Goal: Task Accomplishment & Management: Complete application form

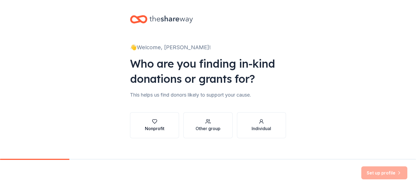
click at [147, 123] on div "button" at bounding box center [154, 121] width 19 height 5
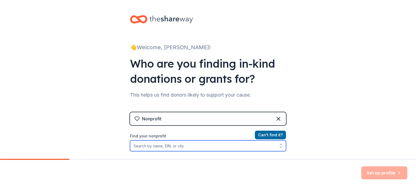
click at [194, 145] on input "Find your nonprofit" at bounding box center [208, 146] width 156 height 11
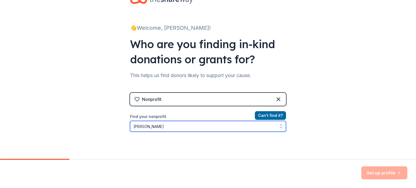
type input "Ed"
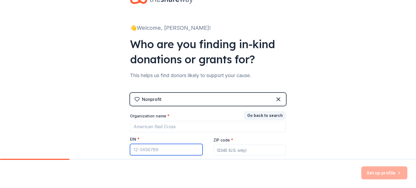
click at [177, 154] on input "EIN *" at bounding box center [166, 149] width 73 height 11
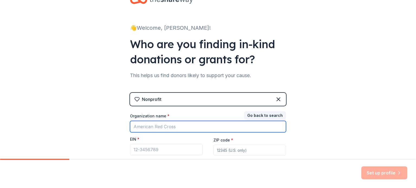
click at [152, 125] on input "Organization name *" at bounding box center [208, 126] width 156 height 11
type input "Clark High School"
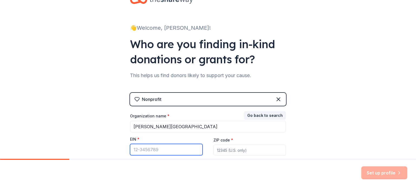
click at [142, 149] on input "EIN *" at bounding box center [166, 149] width 73 height 11
paste input "88-6000030"
type input "88-6000030"
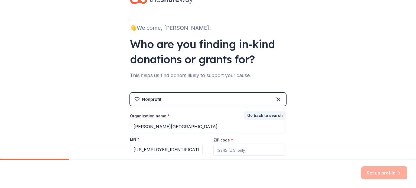
click at [231, 154] on input "ZIP code *" at bounding box center [249, 150] width 73 height 11
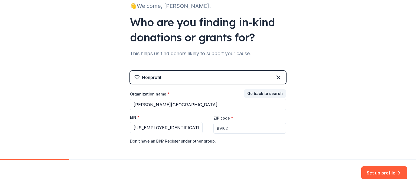
scroll to position [64, 0]
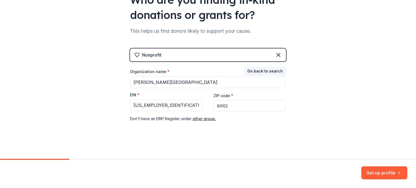
type input "89102"
click at [256, 135] on div "👋 Welcome, Ann! Who are you finding in-kind donations or grants for? This helps…" at bounding box center [207, 47] width 173 height 223
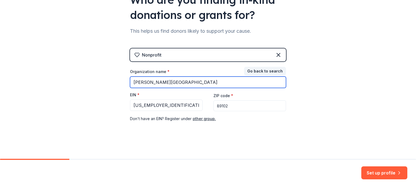
click at [130, 81] on input "Clark High School" at bounding box center [208, 82] width 156 height 11
type input "Ed W. Clark High School"
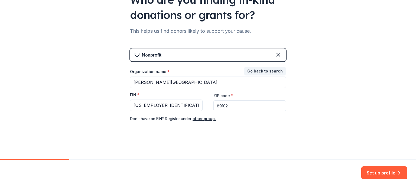
click at [160, 127] on div "Nonprofit Go back to search Organization name * Ed W. Clark High School EIN * 8…" at bounding box center [208, 90] width 156 height 84
click at [376, 174] on button "Set up profile" at bounding box center [384, 172] width 46 height 13
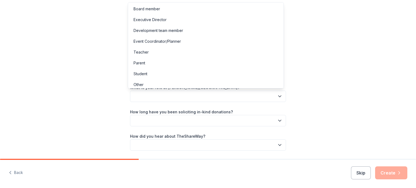
click at [175, 95] on button "button" at bounding box center [208, 96] width 156 height 11
click at [154, 54] on div "Teacher" at bounding box center [205, 52] width 153 height 11
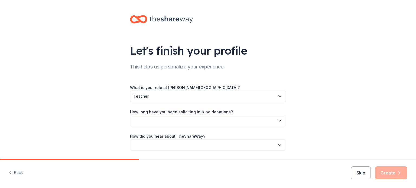
click at [156, 121] on button "button" at bounding box center [208, 120] width 156 height 11
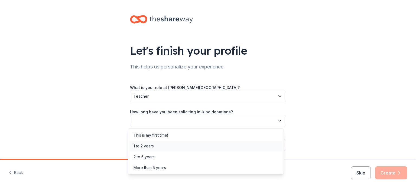
click at [155, 145] on div "1 to 2 years" at bounding box center [205, 146] width 153 height 11
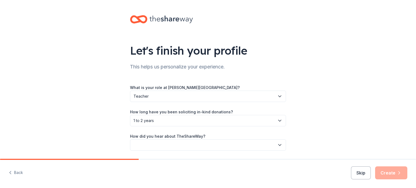
click at [158, 146] on button "button" at bounding box center [208, 144] width 156 height 11
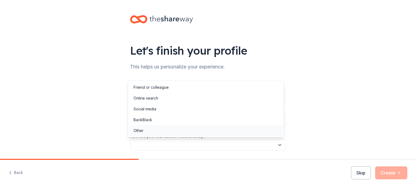
click at [154, 131] on div "Other" at bounding box center [205, 130] width 153 height 11
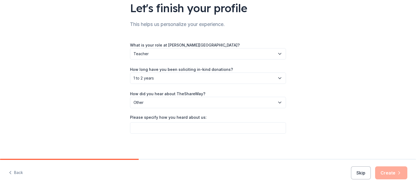
scroll to position [43, 0]
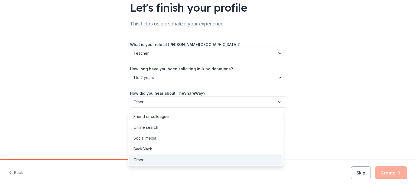
click at [145, 104] on span "Other" at bounding box center [203, 102] width 141 height 6
click at [143, 127] on div "Online search" at bounding box center [145, 127] width 25 height 6
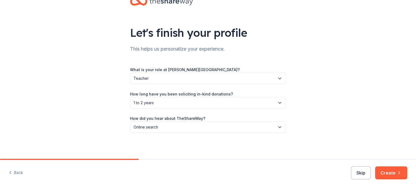
scroll to position [18, 0]
click at [398, 173] on icon "button" at bounding box center [398, 172] width 5 height 5
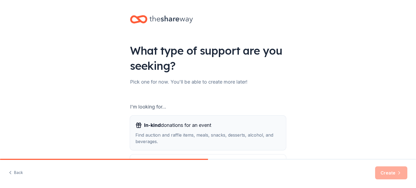
click at [203, 130] on div "In-kind donations for an event Find auction and raffle items, meals, snacks, de…" at bounding box center [207, 133] width 145 height 24
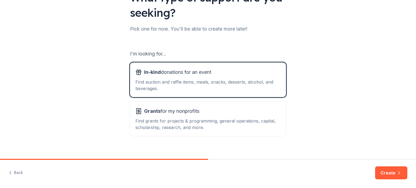
scroll to position [60, 0]
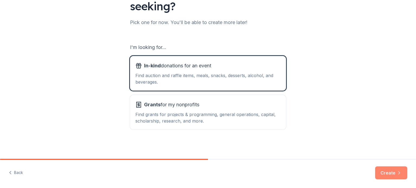
click at [392, 172] on button "Create" at bounding box center [391, 172] width 32 height 13
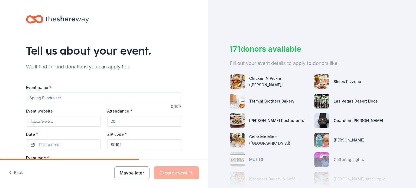
click at [63, 102] on input "Event name *" at bounding box center [104, 98] width 156 height 11
type input "2025 Teacher Appreciation"
click at [57, 121] on input "Event website" at bounding box center [63, 121] width 75 height 11
paste input "https://www.clarkchargers.org/"
type input "https://www.clarkchargers.org/"
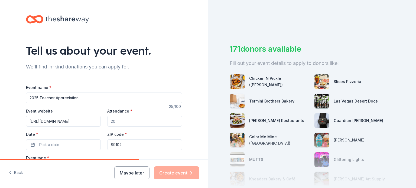
drag, startPoint x: 119, startPoint y: 119, endPoint x: 100, endPoint y: 123, distance: 19.0
click at [100, 123] on div "Event website https://www.clarkchargers.org/ Attendance * Date * Pick a date ZI…" at bounding box center [104, 129] width 156 height 43
type input "150"
click at [52, 97] on input "2025 Teacher Appreciation" at bounding box center [104, 98] width 156 height 11
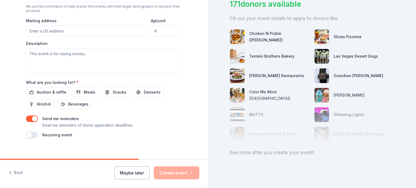
scroll to position [53, 0]
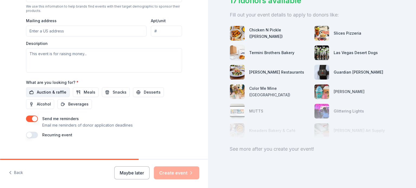
click at [42, 91] on span "Auction & raffle" at bounding box center [52, 92] width 30 height 6
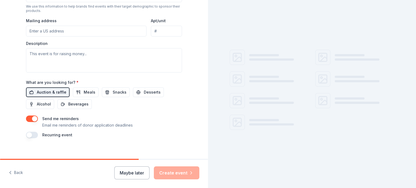
scroll to position [0, 0]
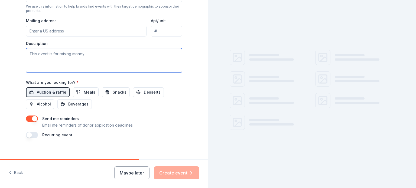
click at [42, 55] on textarea at bounding box center [104, 60] width 156 height 24
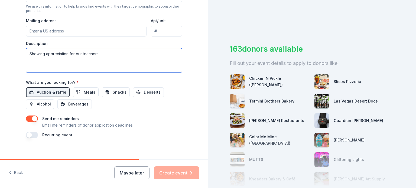
type textarea "Showing appreciation for our teachers"
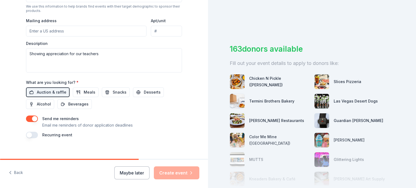
click at [41, 30] on input "Mailing address" at bounding box center [86, 31] width 120 height 11
type input "4291 Pennwood Avenue, Las Vegas, NV, 89102"
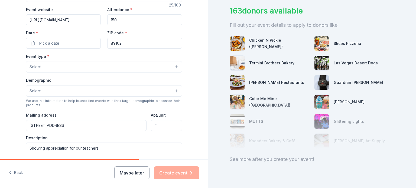
scroll to position [96, 0]
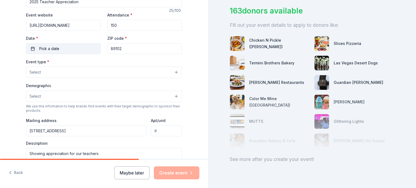
click at [44, 50] on span "Pick a date" at bounding box center [49, 48] width 20 height 6
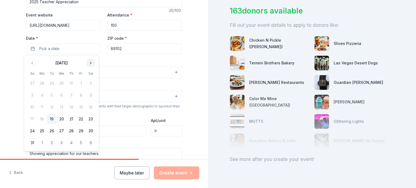
click at [91, 62] on button "Go to next month" at bounding box center [91, 63] width 8 height 8
click at [85, 94] on button "12" at bounding box center [81, 95] width 10 height 10
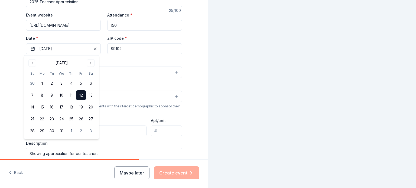
scroll to position [0, 0]
click at [115, 65] on div "Event type * Select" at bounding box center [104, 68] width 156 height 20
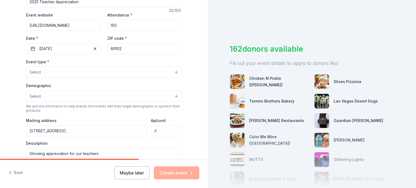
click at [60, 72] on button "Select" at bounding box center [104, 72] width 156 height 11
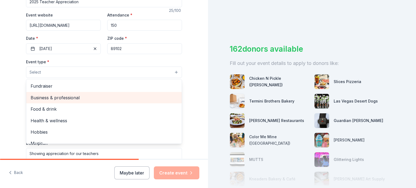
click at [58, 97] on span "Business & professional" at bounding box center [104, 97] width 147 height 7
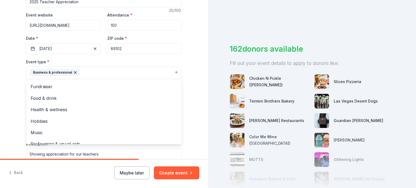
click at [116, 58] on div "Event type * Business & professional Fundraiser Food & drink Health & wellness …" at bounding box center [104, 68] width 156 height 20
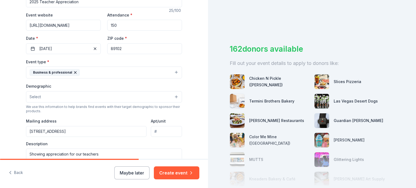
click at [60, 96] on button "Select" at bounding box center [104, 96] width 156 height 11
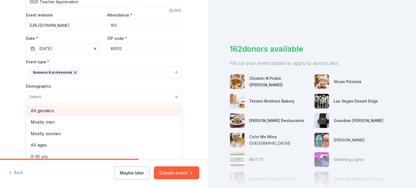
click at [60, 108] on span "All genders" at bounding box center [104, 110] width 147 height 7
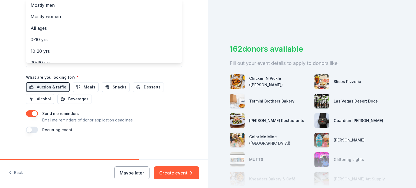
click at [182, 174] on div "Tell us about your event. We'll find in-kind donations you can apply for. Event…" at bounding box center [104, 94] width 208 height 188
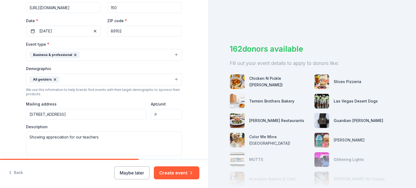
click at [182, 174] on button "Create event" at bounding box center [176, 172] width 45 height 13
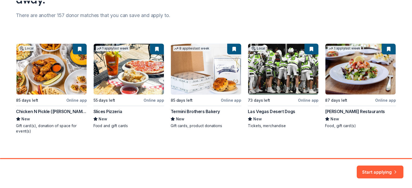
scroll to position [68, 0]
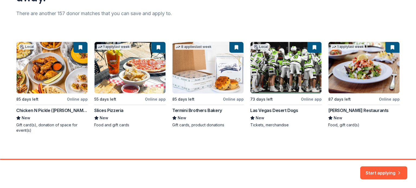
click at [110, 109] on div "Local 85 days left Online app Chicken N Pickle (Henderson) New Gift card(s), do…" at bounding box center [207, 88] width 383 height 92
click at [111, 111] on div "Local 85 days left Online app Chicken N Pickle (Henderson) New Gift card(s), do…" at bounding box center [207, 88] width 383 height 92
click at [155, 98] on div "Local 85 days left Online app Chicken N Pickle (Henderson) New Gift card(s), do…" at bounding box center [207, 88] width 383 height 92
click at [384, 173] on button "Start applying" at bounding box center [383, 169] width 47 height 13
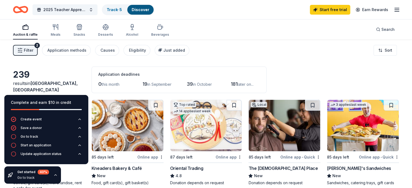
click at [140, 170] on div "Kneaders Bakery & Café" at bounding box center [117, 168] width 50 height 6
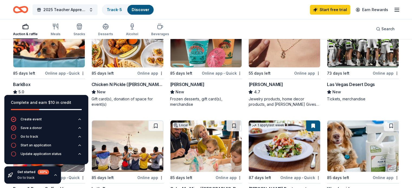
scroll to position [232, 0]
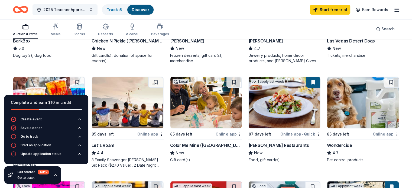
click at [198, 144] on div "Color Me Mine (Las Vegas)" at bounding box center [206, 145] width 72 height 6
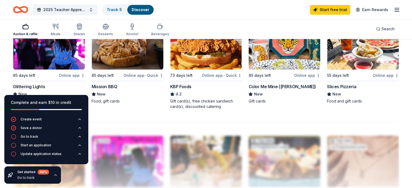
scroll to position [393, 0]
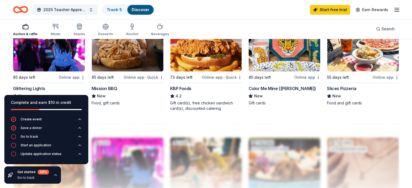
click at [43, 87] on div "Glittering Lights" at bounding box center [29, 88] width 32 height 6
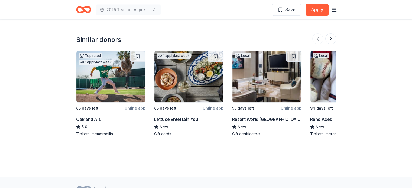
scroll to position [492, 0]
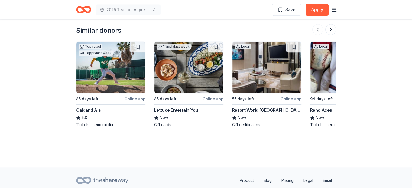
click at [179, 107] on div "Lettuce Entertain You" at bounding box center [176, 110] width 44 height 6
click at [330, 24] on button at bounding box center [330, 29] width 11 height 11
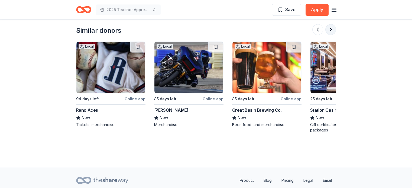
click at [334, 24] on button at bounding box center [330, 29] width 11 height 11
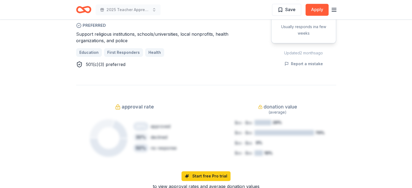
scroll to position [494, 0]
